Goal: Transaction & Acquisition: Purchase product/service

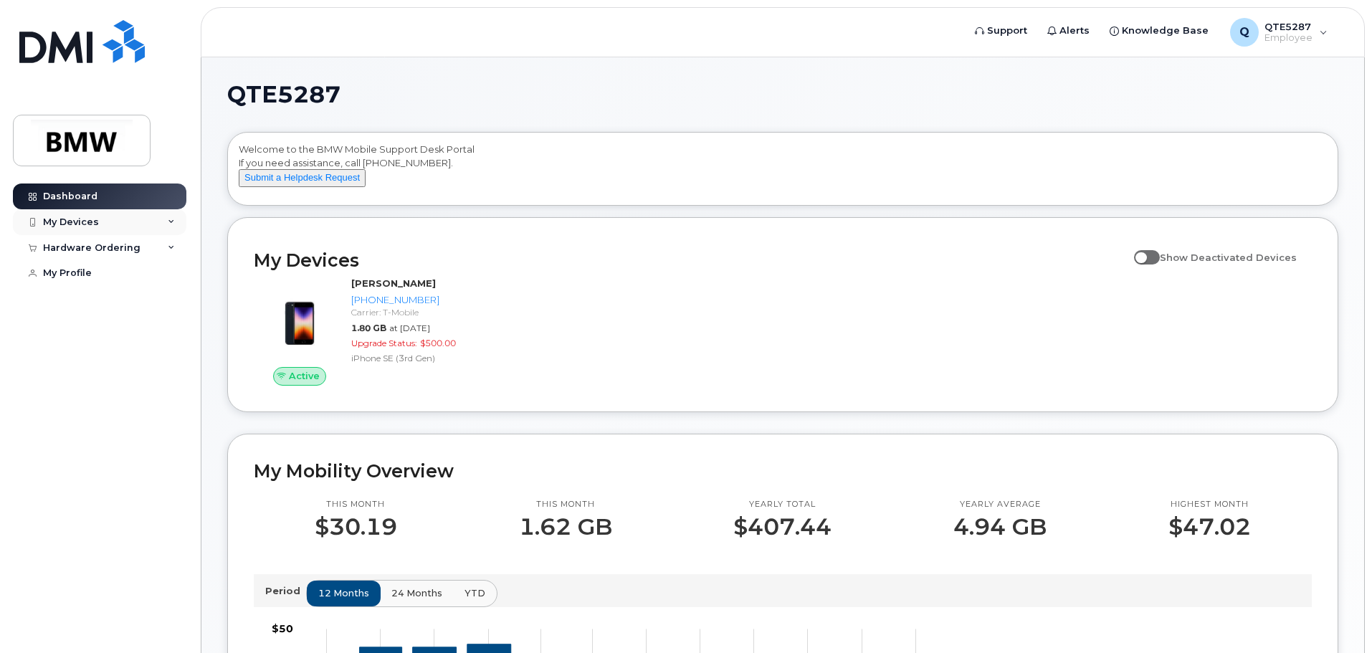
click at [56, 216] on div "My Devices" at bounding box center [71, 221] width 56 height 11
click at [102, 331] on div "Hardware Ordering" at bounding box center [91, 325] width 97 height 11
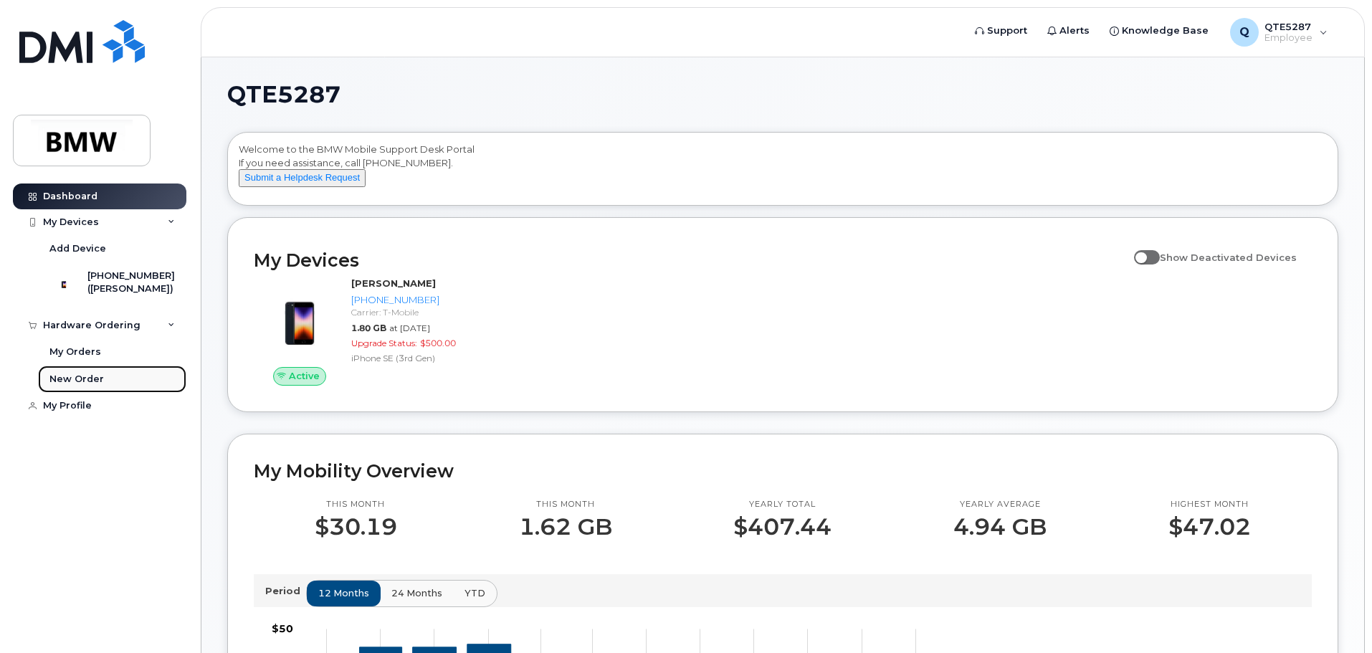
click at [76, 386] on div "New Order" at bounding box center [76, 379] width 54 height 13
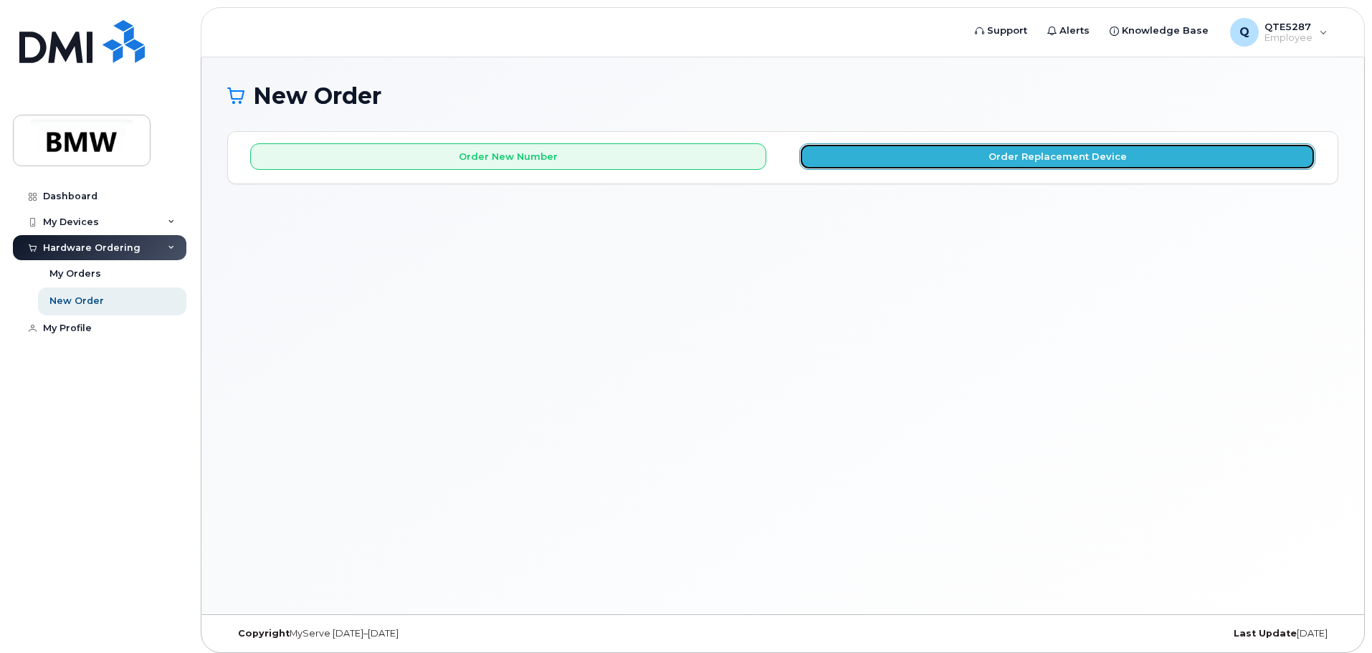
click at [875, 156] on button "Order Replacement Device" at bounding box center [1057, 156] width 516 height 27
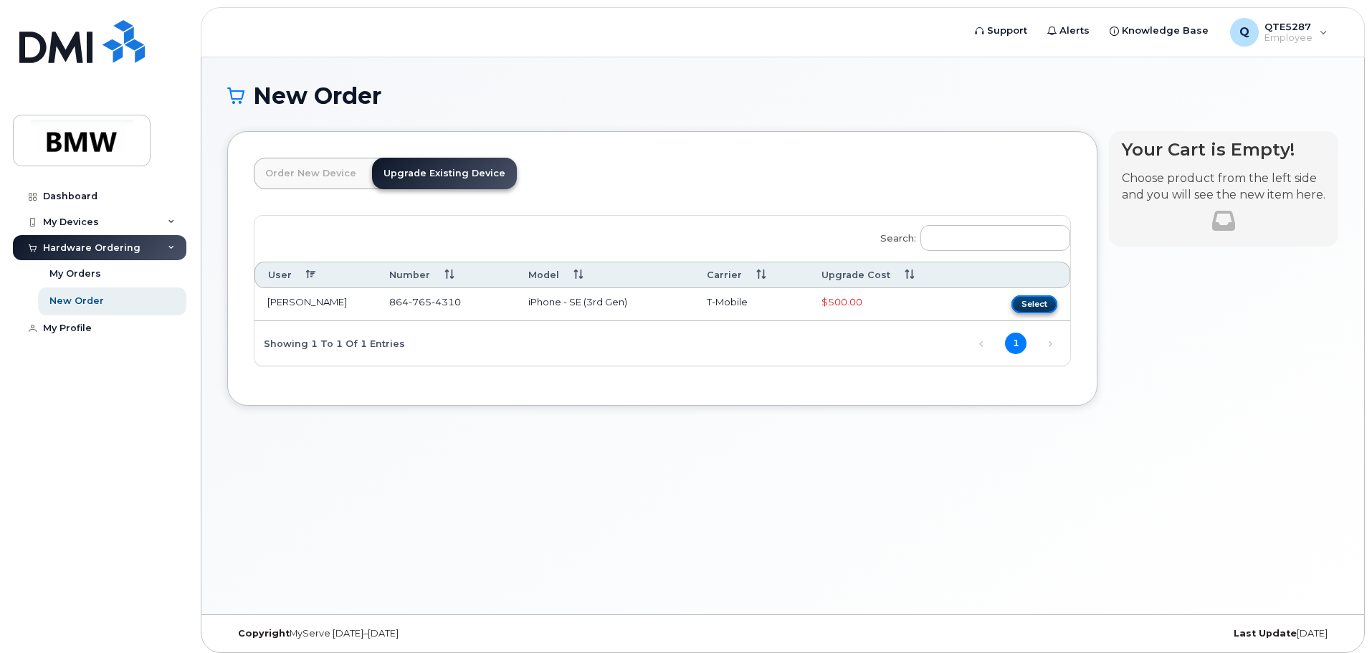
click at [1028, 301] on button "Select" at bounding box center [1034, 304] width 46 height 18
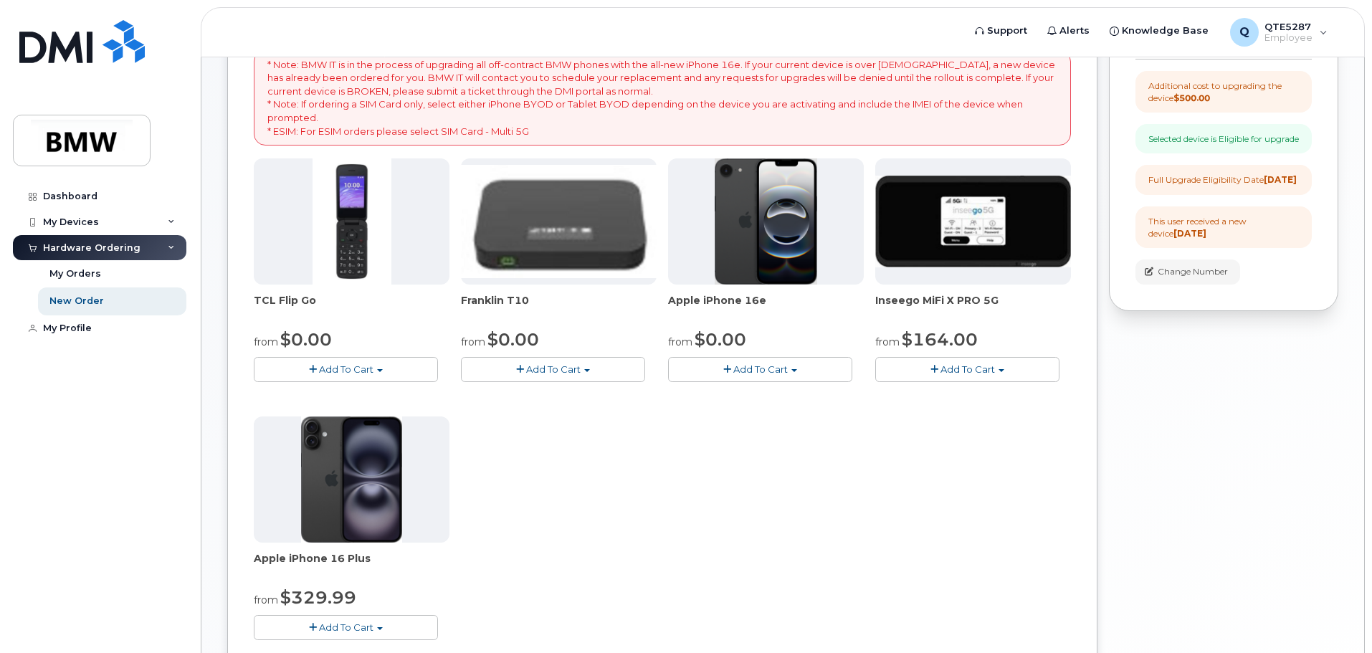
scroll to position [287, 0]
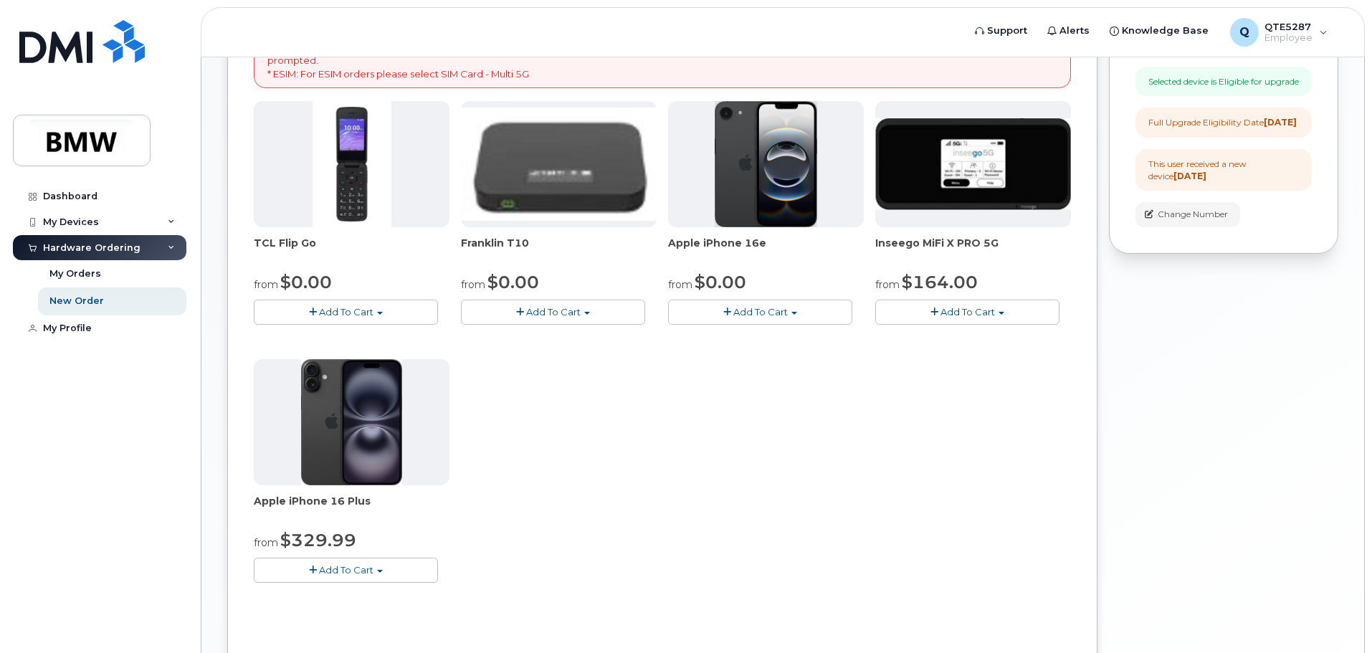
click at [390, 580] on button "Add To Cart" at bounding box center [346, 570] width 184 height 25
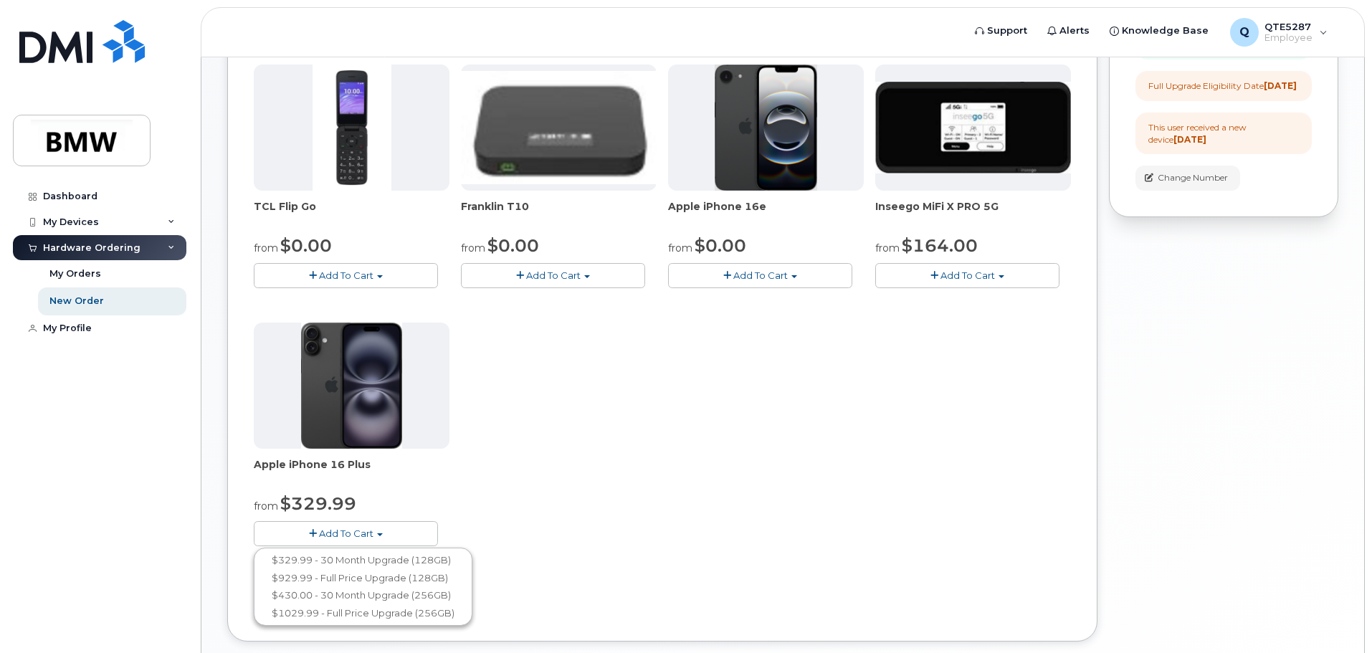
scroll to position [405, 0]
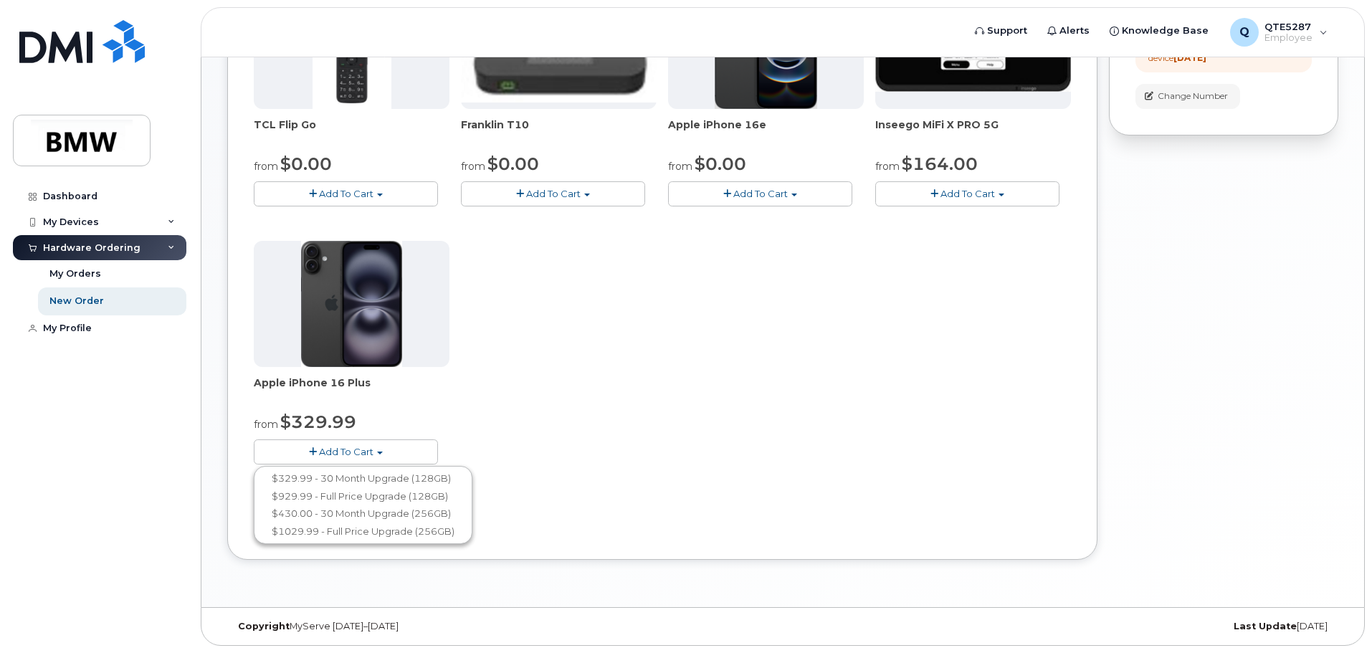
click at [410, 455] on button "Add To Cart" at bounding box center [346, 451] width 184 height 25
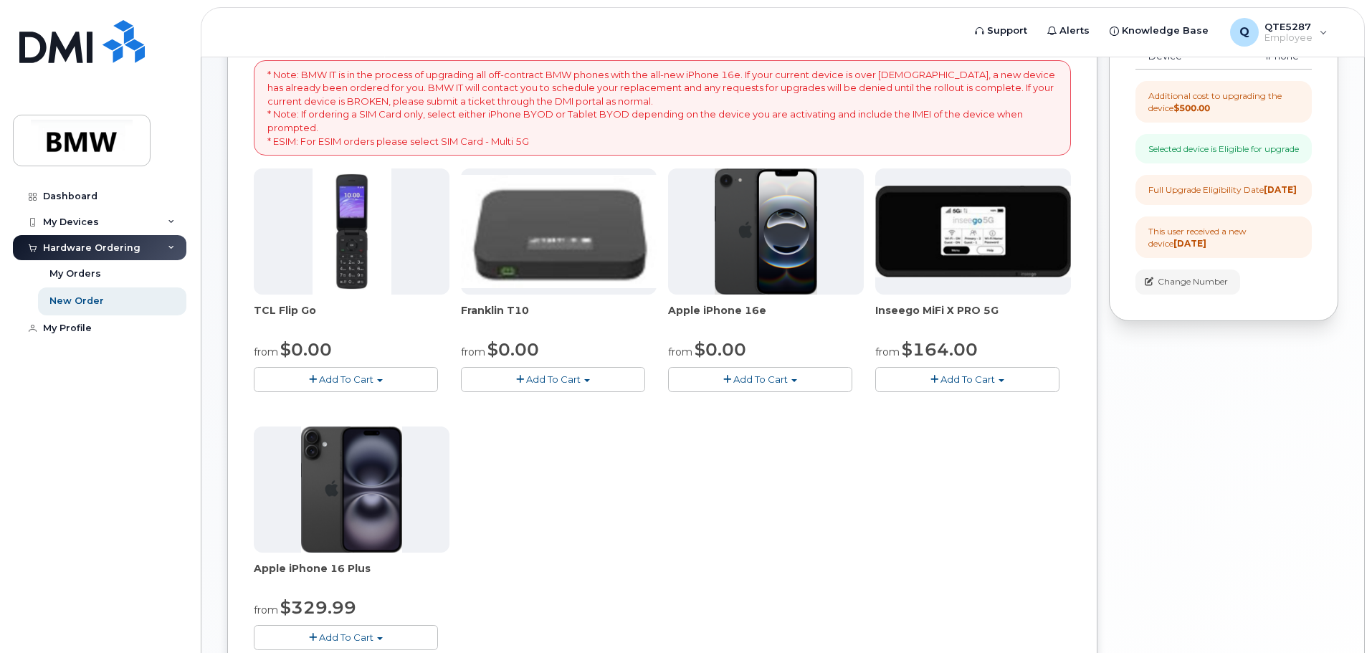
scroll to position [190, 0]
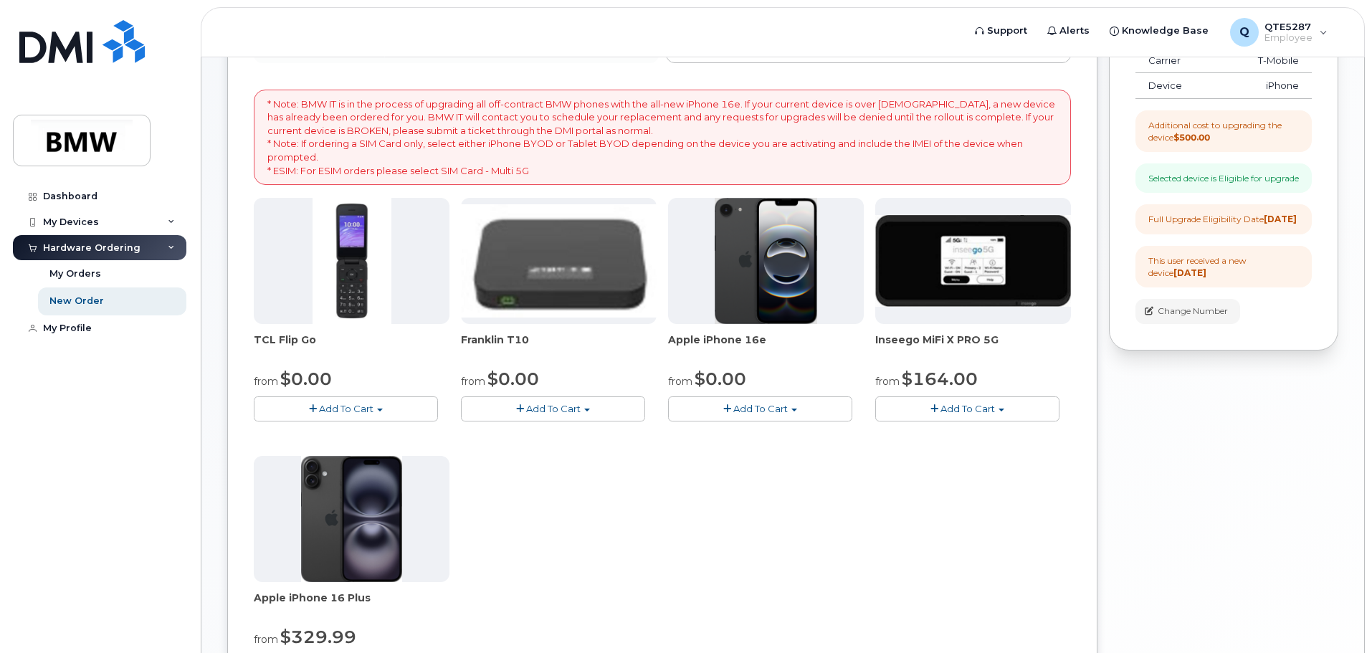
click at [752, 419] on button "Add To Cart" at bounding box center [760, 408] width 184 height 25
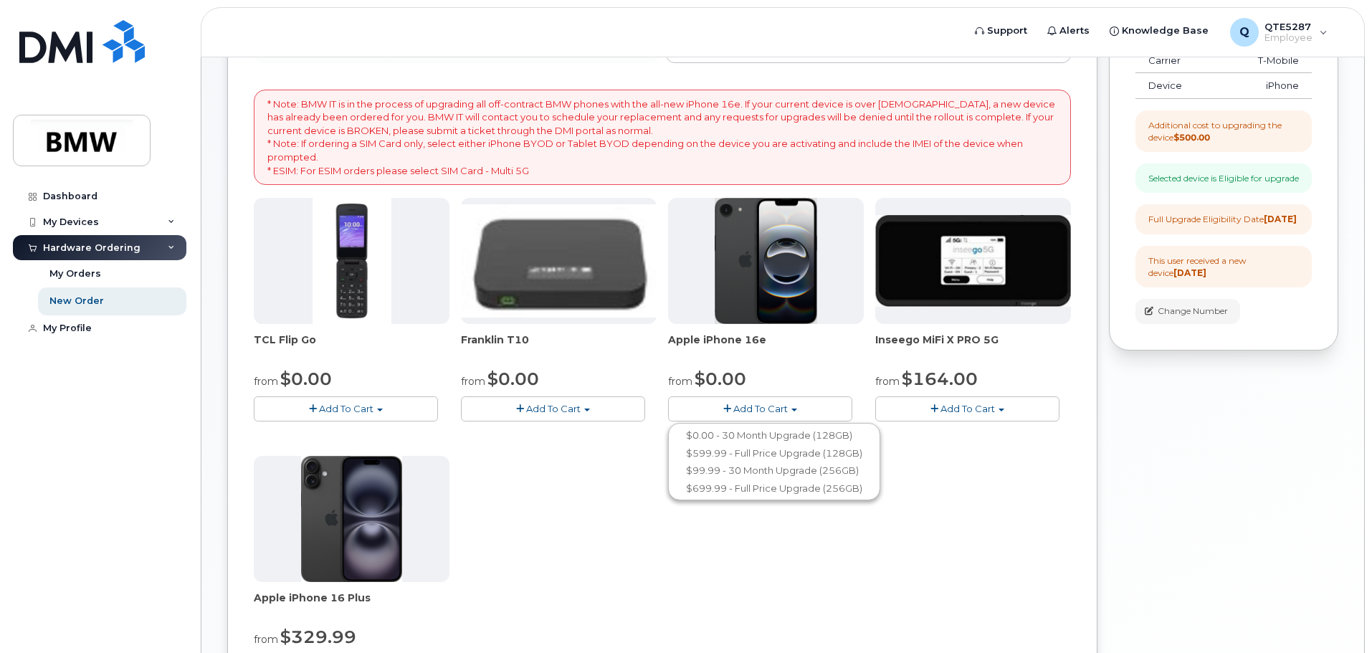
click at [755, 412] on span "Add To Cart" at bounding box center [760, 408] width 54 height 11
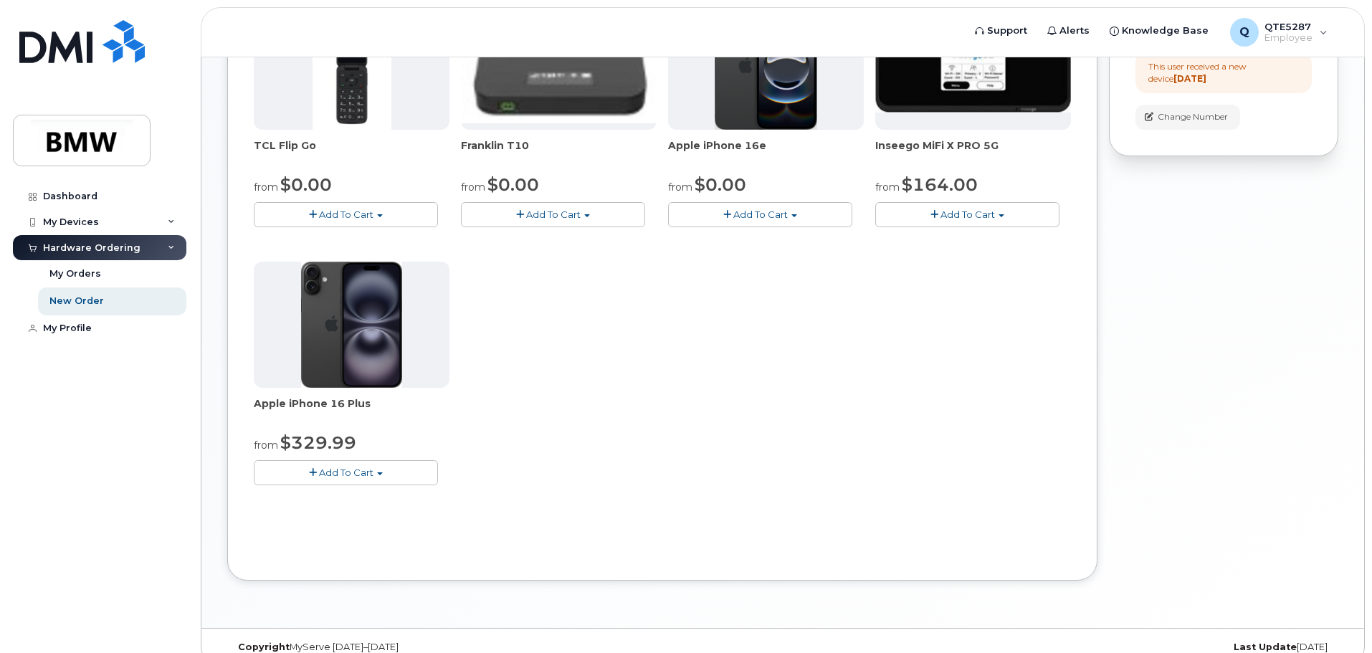
scroll to position [405, 0]
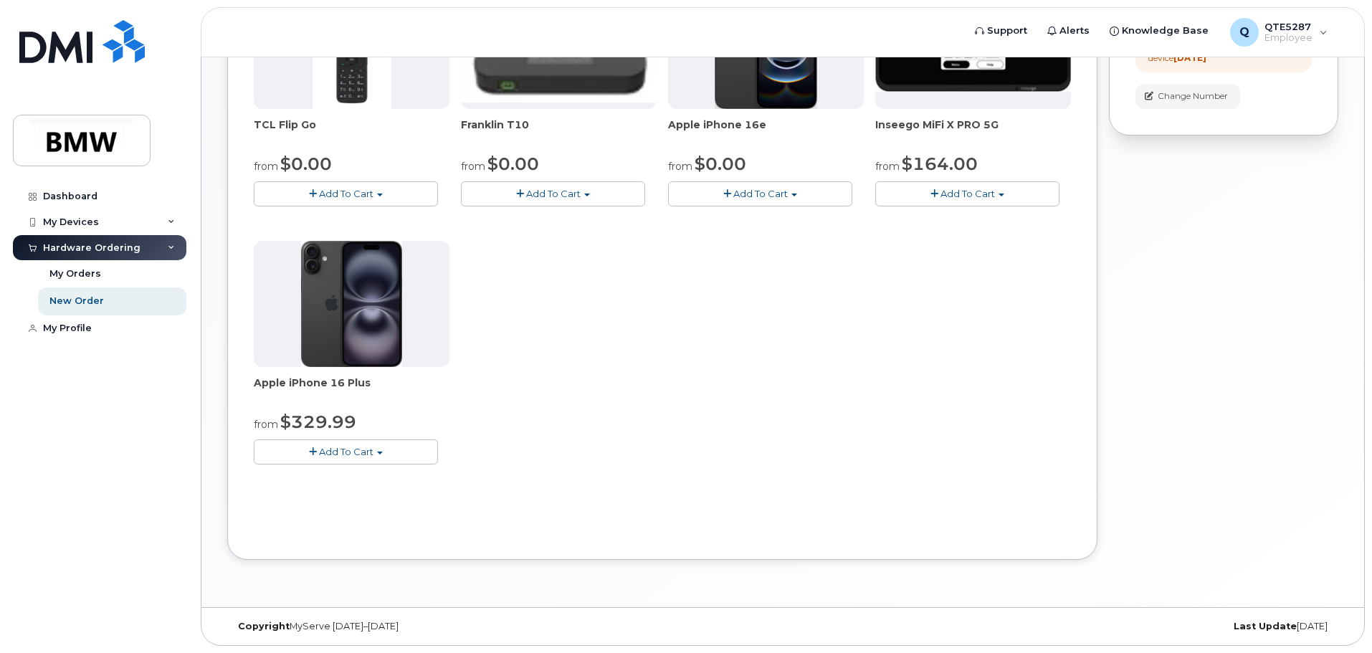
click at [364, 340] on img at bounding box center [351, 304] width 101 height 126
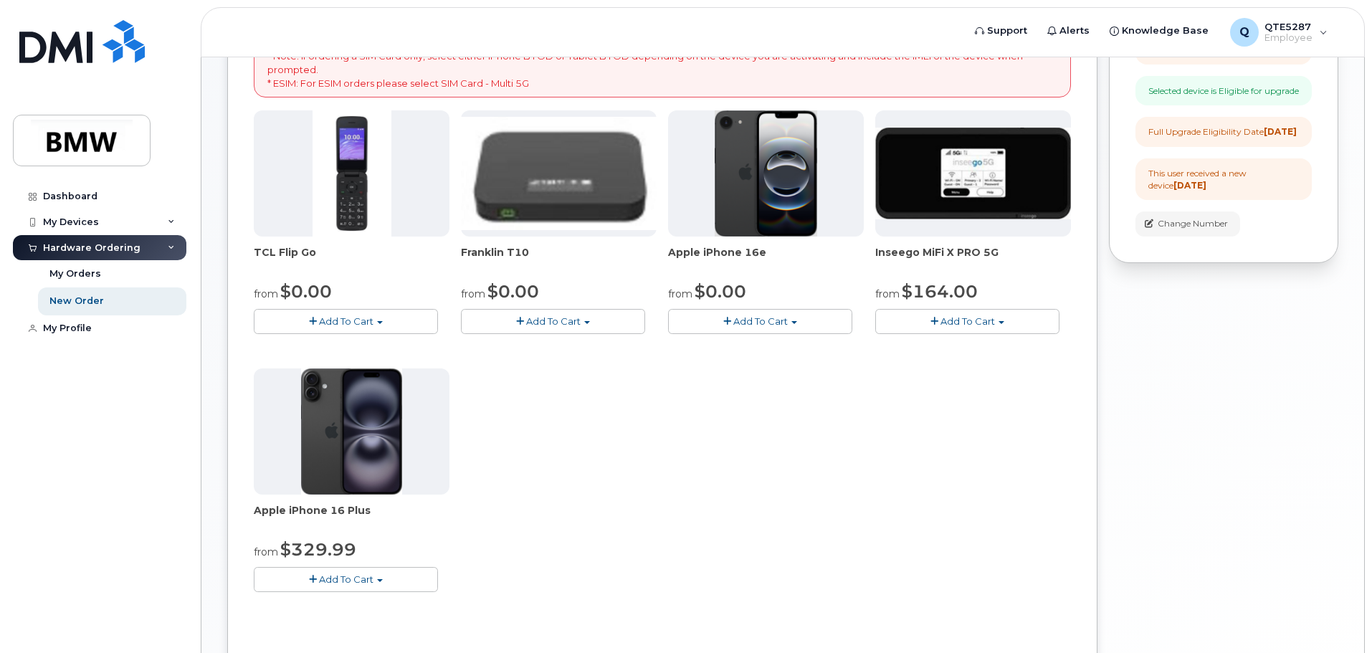
scroll to position [262, 0]
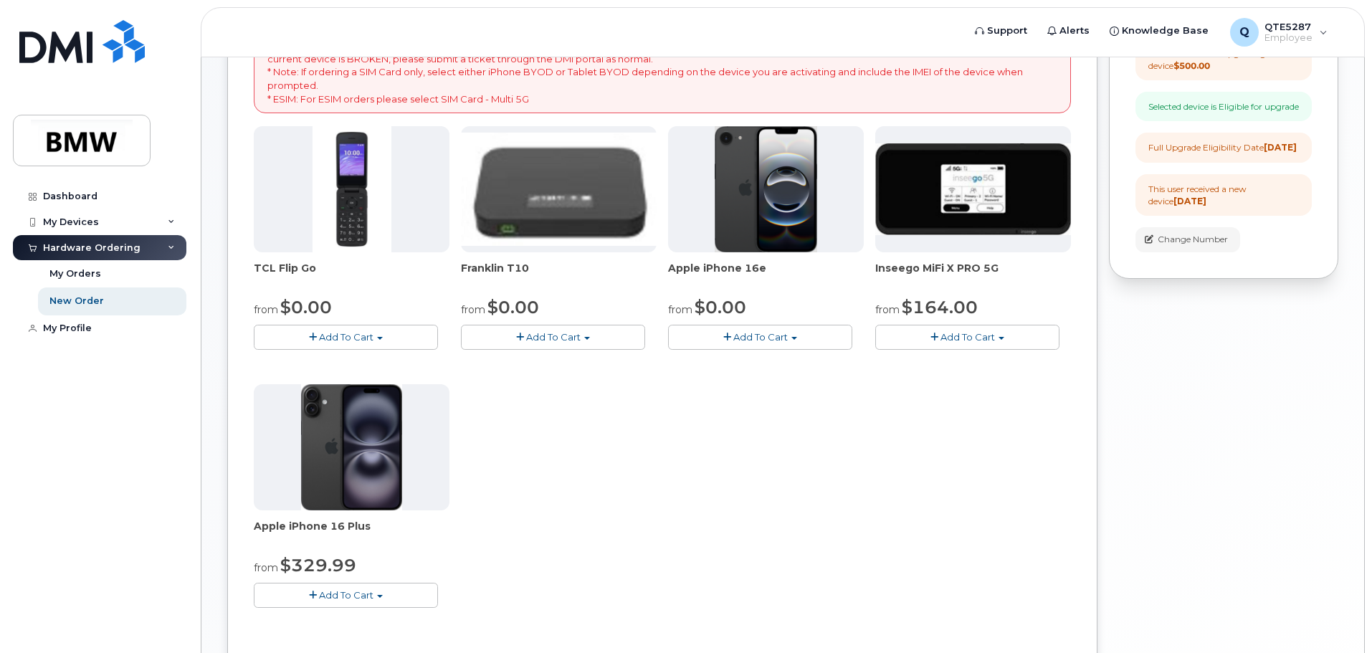
click at [318, 335] on button "Add To Cart" at bounding box center [346, 337] width 184 height 25
